Goal: Information Seeking & Learning: Compare options

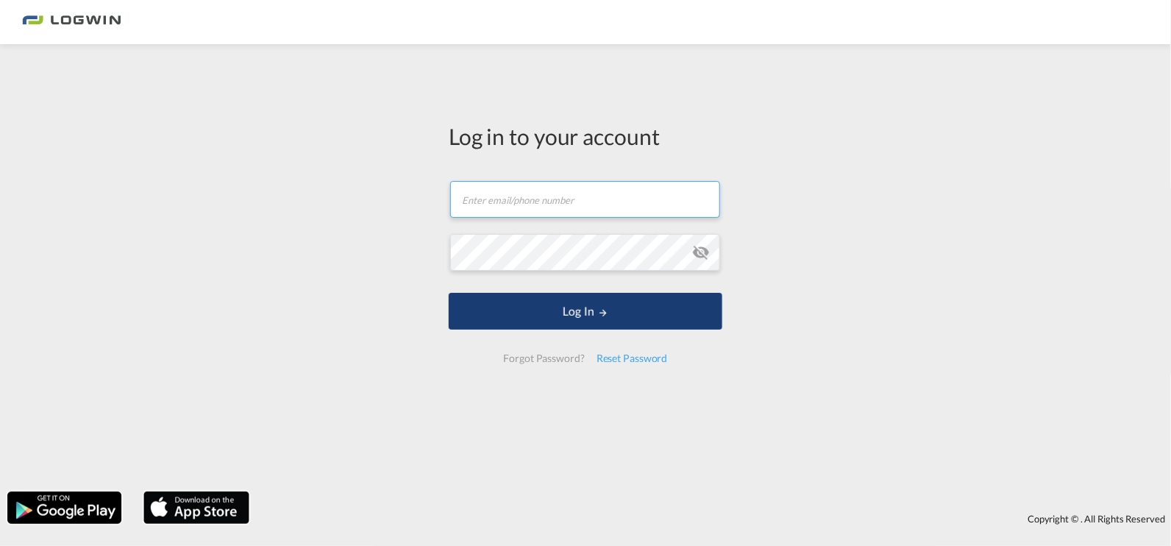
type input "[EMAIL_ADDRESS][DOMAIN_NAME]"
click at [571, 324] on button "Log In" at bounding box center [586, 311] width 274 height 37
